Goal: Task Accomplishment & Management: Manage account settings

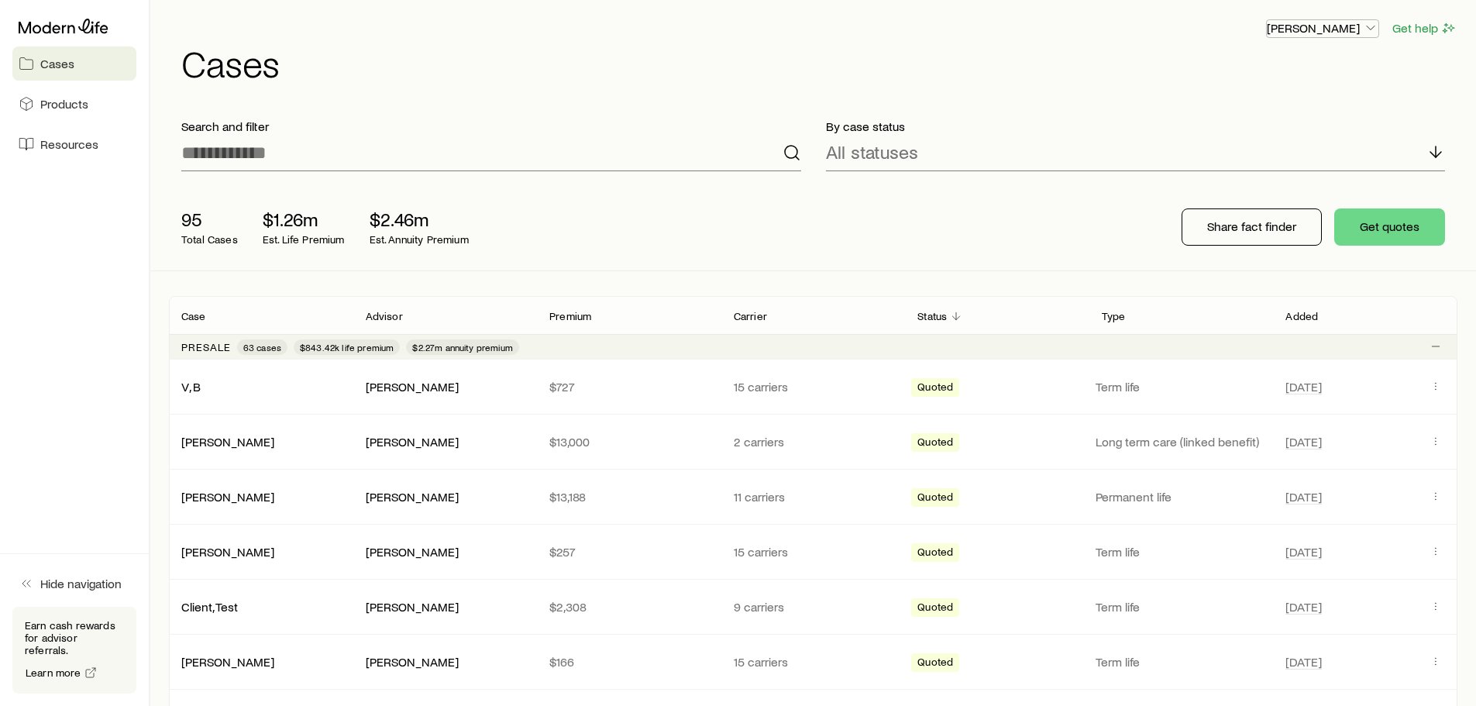
click at [1370, 26] on icon "button" at bounding box center [1370, 27] width 15 height 15
click at [1408, 79] on h1 "Cases" at bounding box center [819, 62] width 1276 height 37
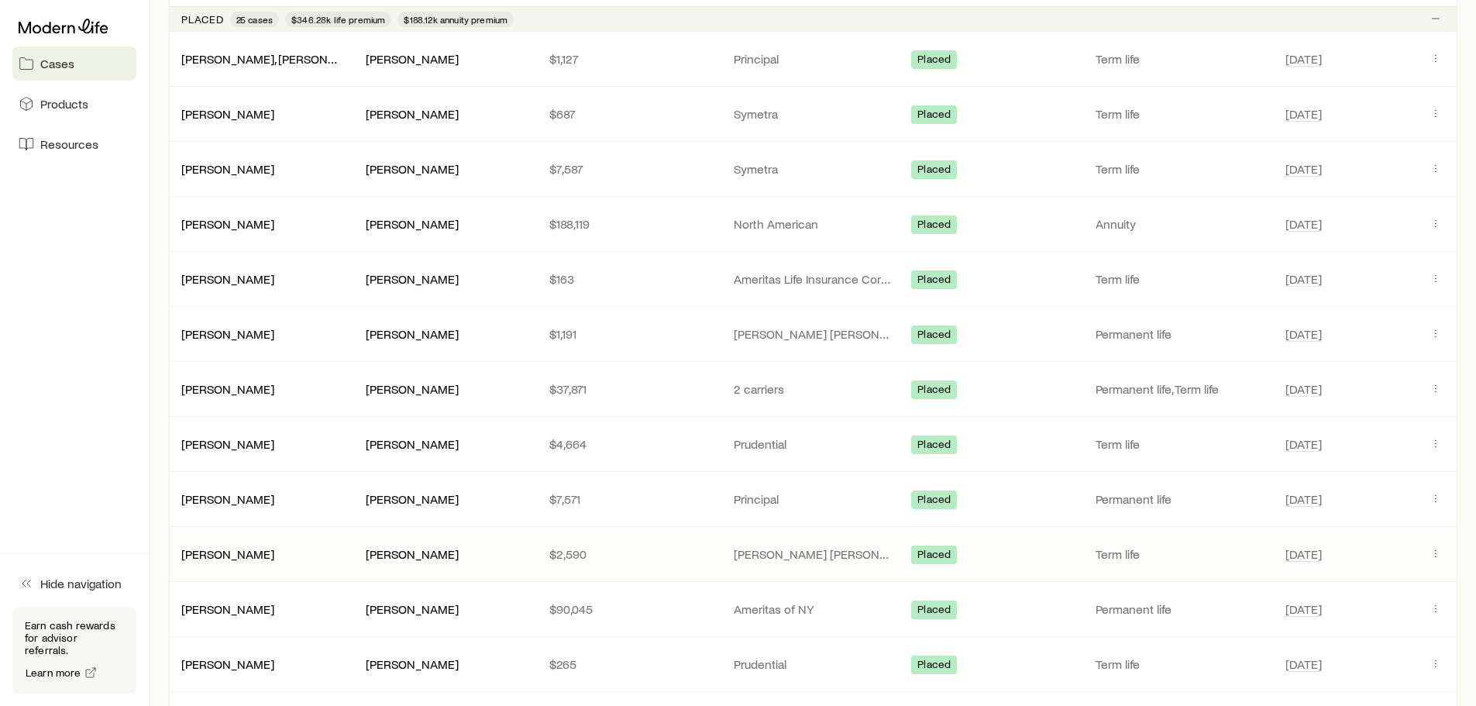
scroll to position [2291, 0]
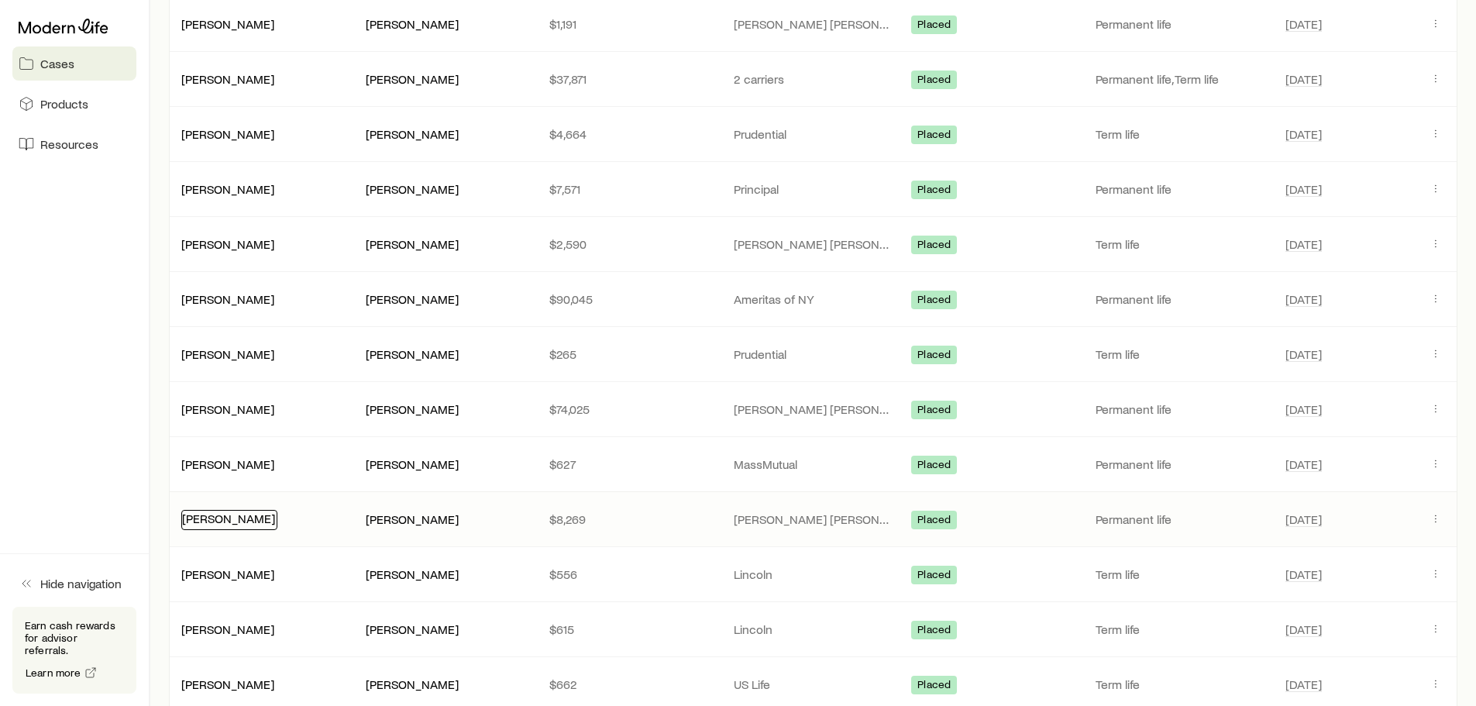
click at [205, 517] on link "[PERSON_NAME]" at bounding box center [228, 517] width 93 height 15
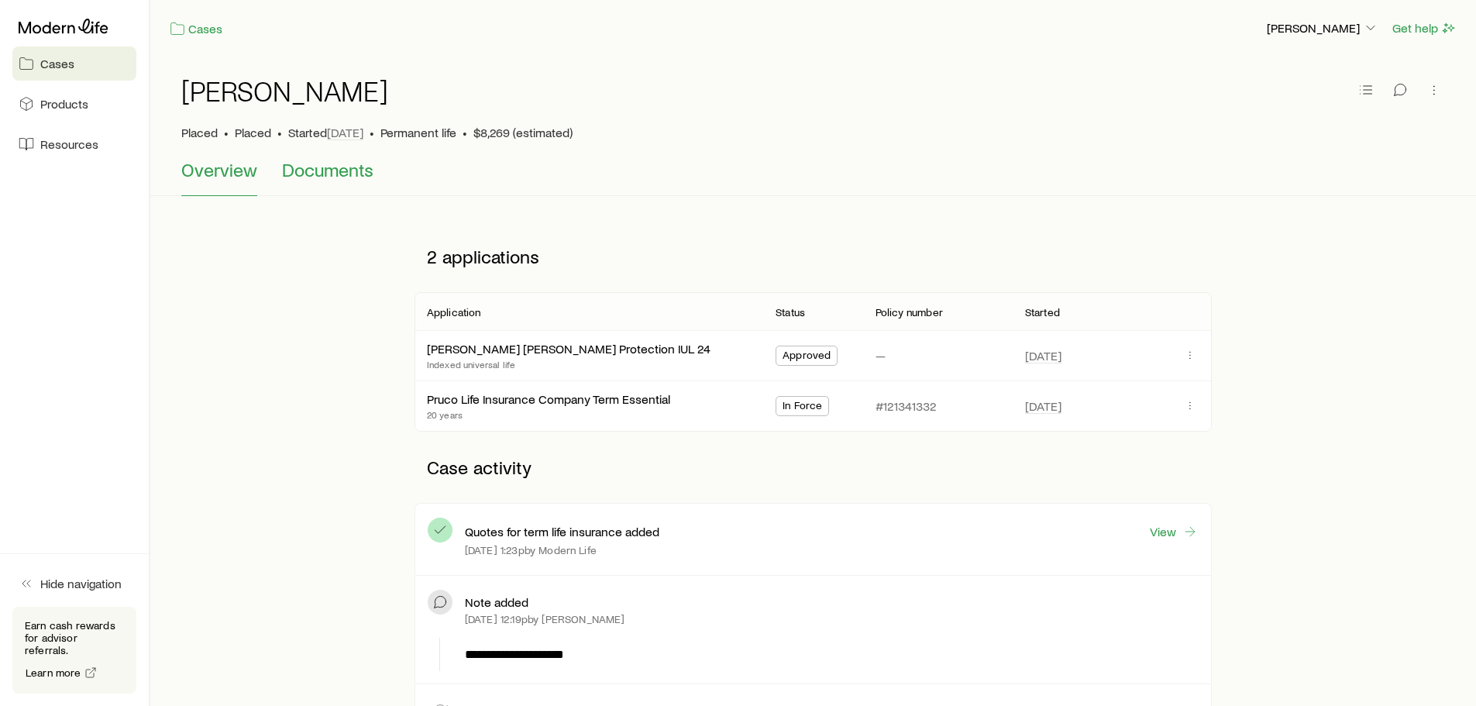
click at [335, 167] on span "Documents" at bounding box center [327, 170] width 91 height 22
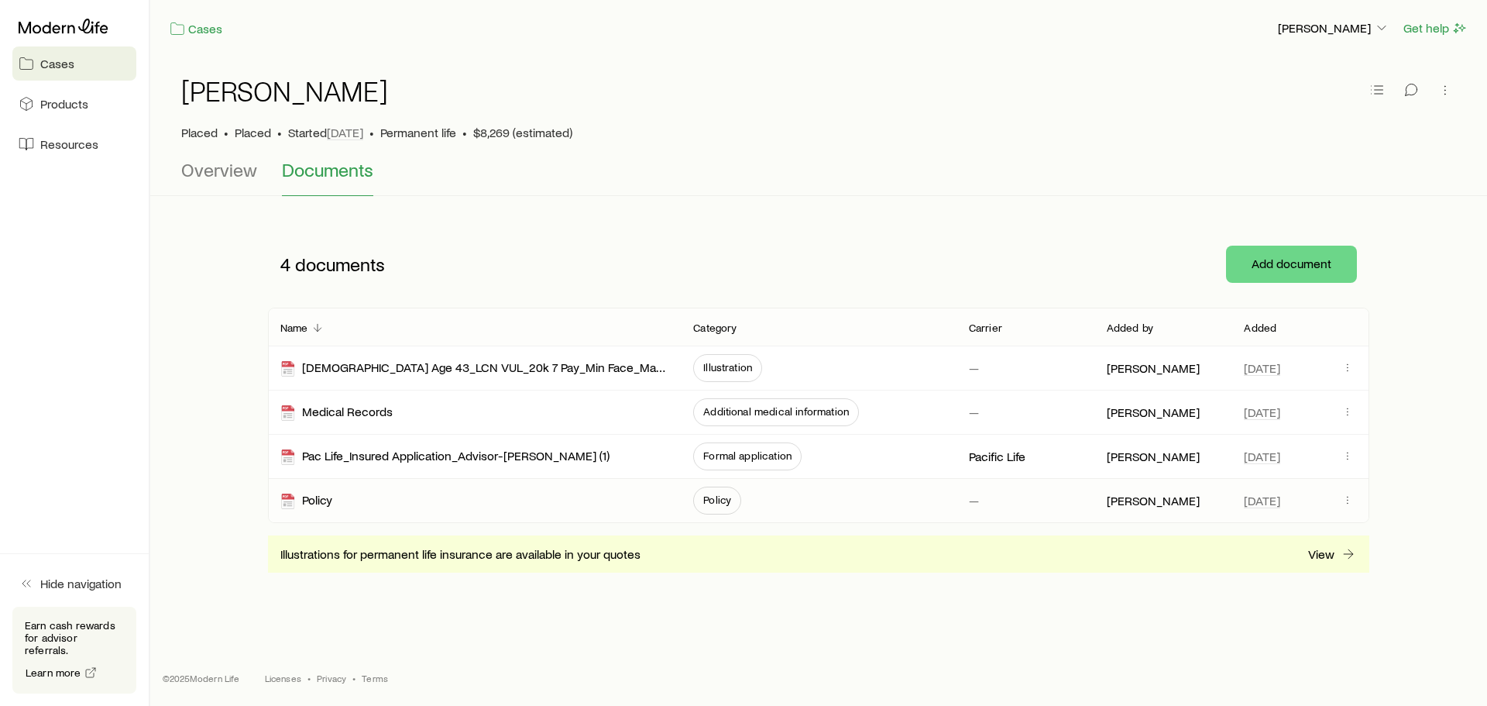
click at [720, 496] on span "Policy" at bounding box center [717, 499] width 28 height 12
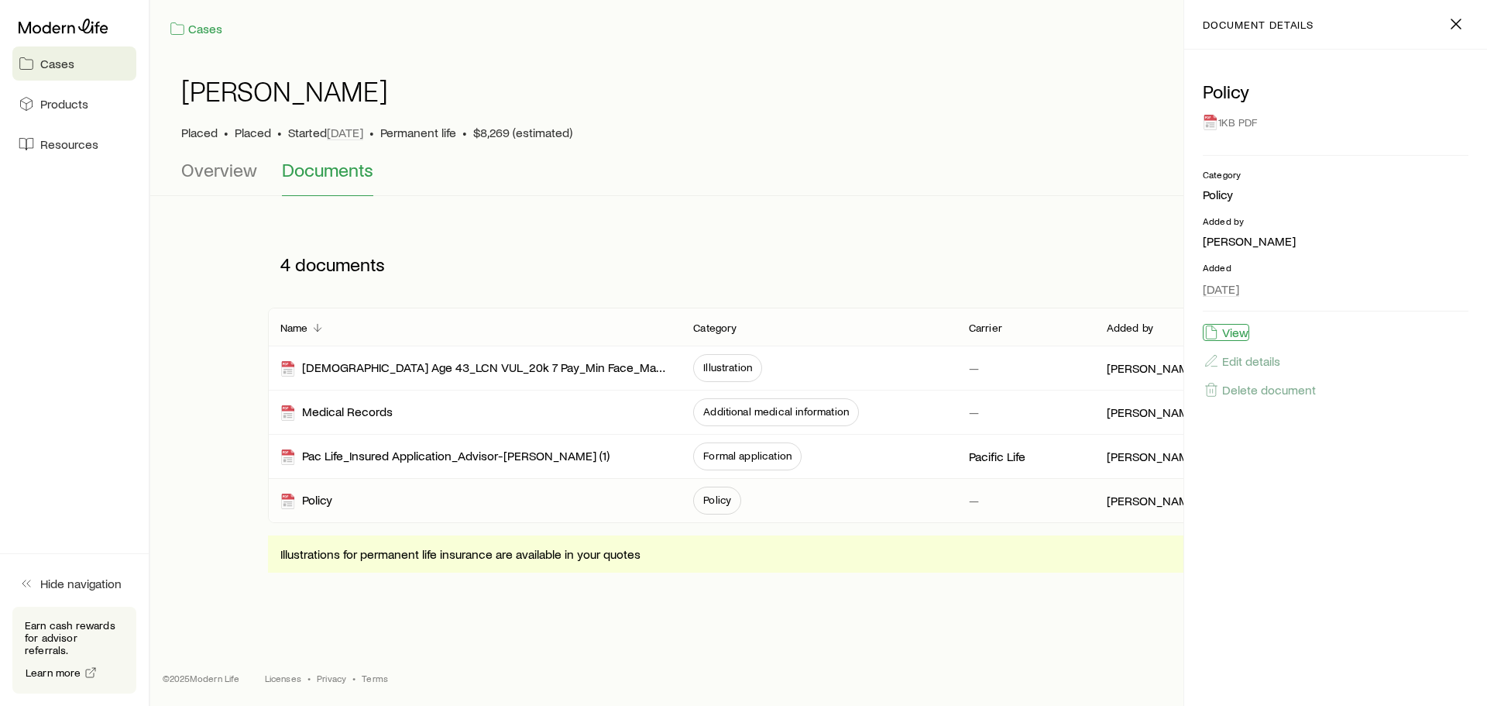
click at [1234, 329] on button "View" at bounding box center [1226, 332] width 46 height 17
click at [51, 56] on span "Cases" at bounding box center [57, 63] width 34 height 15
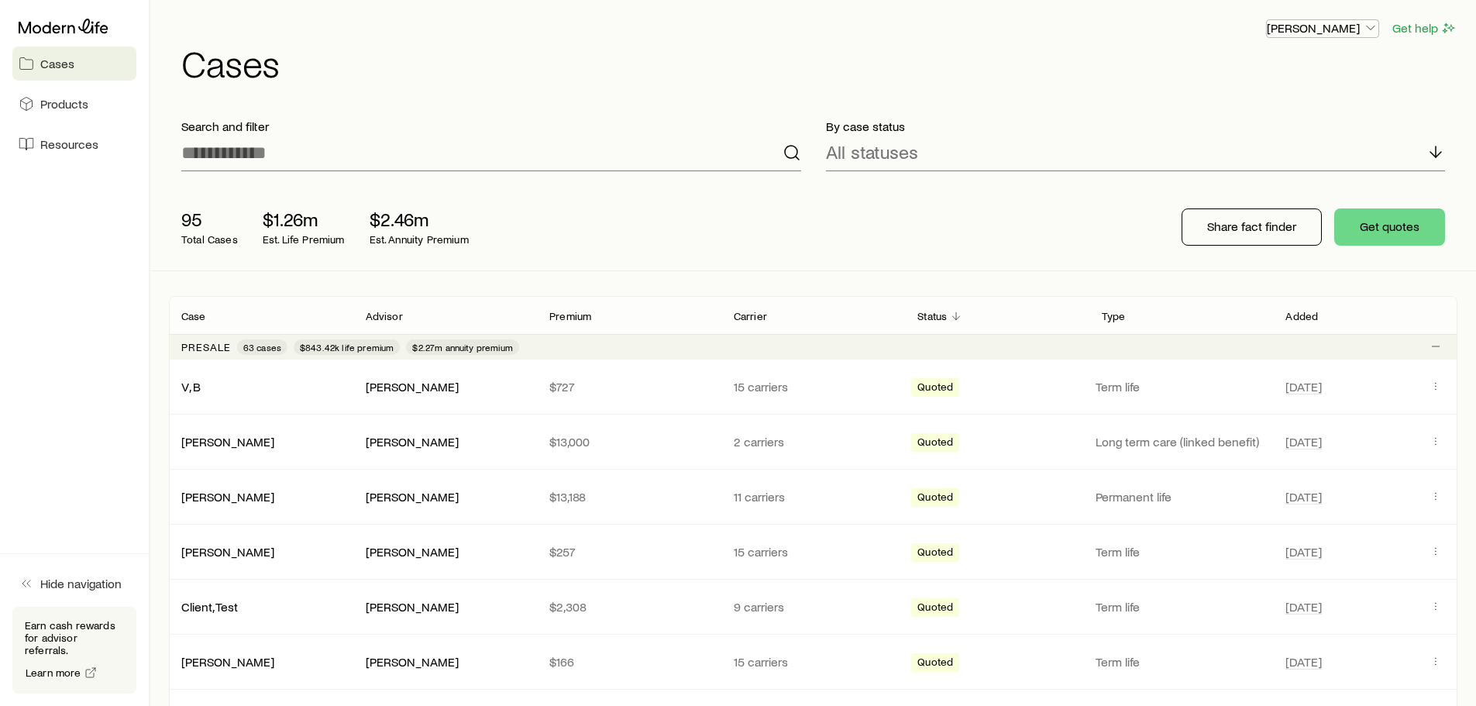
click at [1370, 29] on icon "button" at bounding box center [1370, 27] width 15 height 15
click at [1274, 143] on span "Track payments" at bounding box center [1271, 145] width 86 height 15
click at [1076, 91] on div "Frank Peterson Get help Cases" at bounding box center [813, 50] width 1288 height 100
click at [60, 101] on span "Products" at bounding box center [64, 103] width 48 height 15
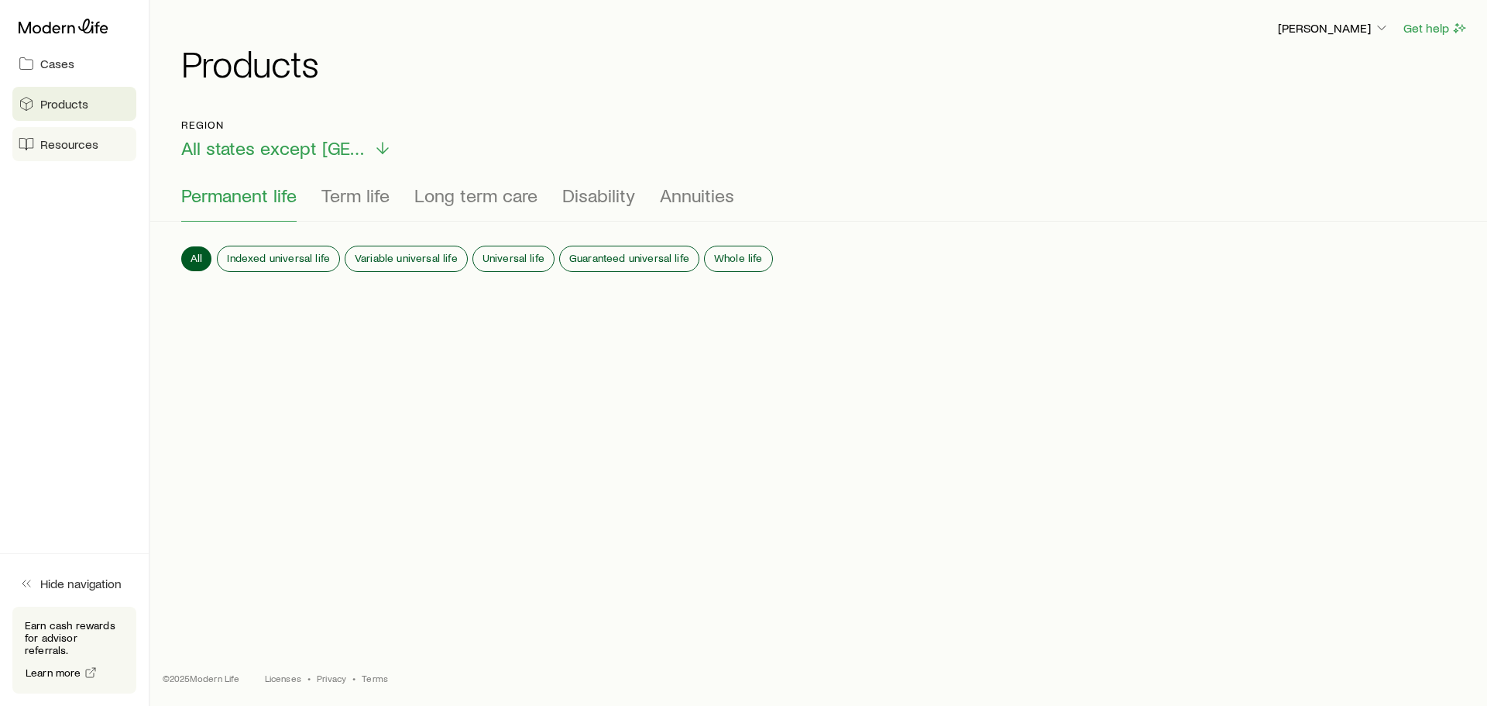
click at [54, 143] on span "Resources" at bounding box center [69, 143] width 58 height 15
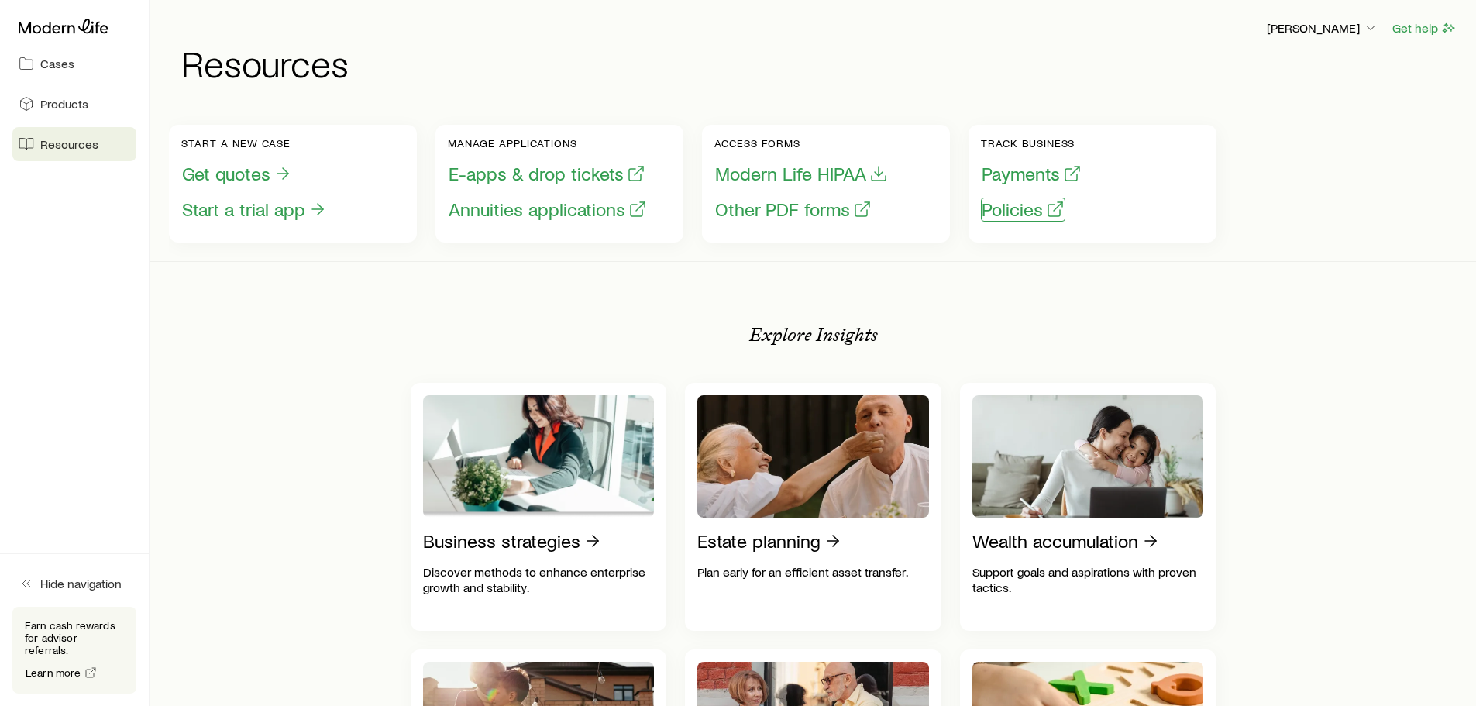
click at [1012, 211] on button "Policies" at bounding box center [1023, 210] width 84 height 24
